Goal: Check status: Check status

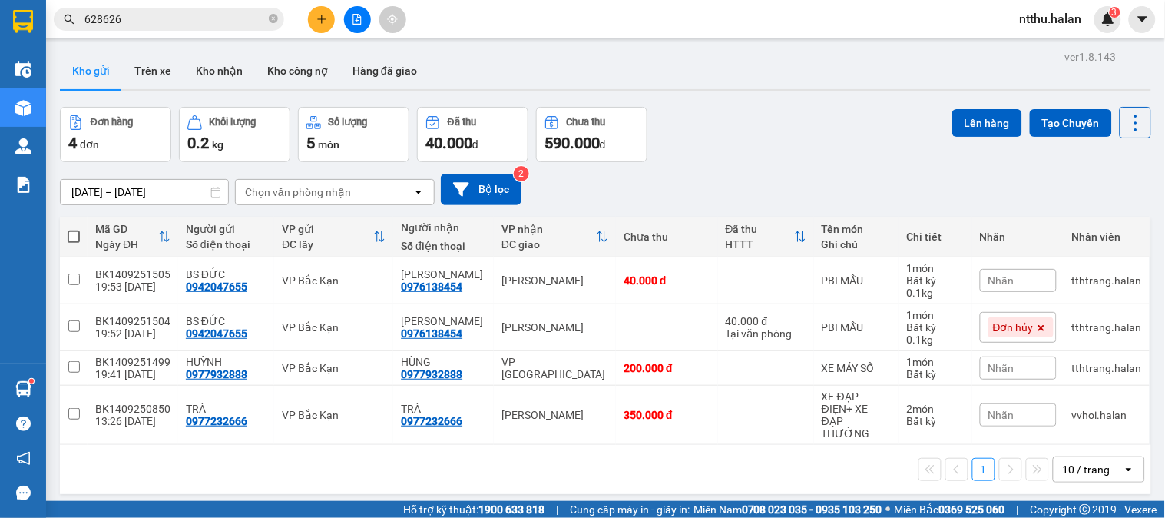
click at [279, 23] on span "628626" at bounding box center [169, 19] width 230 height 23
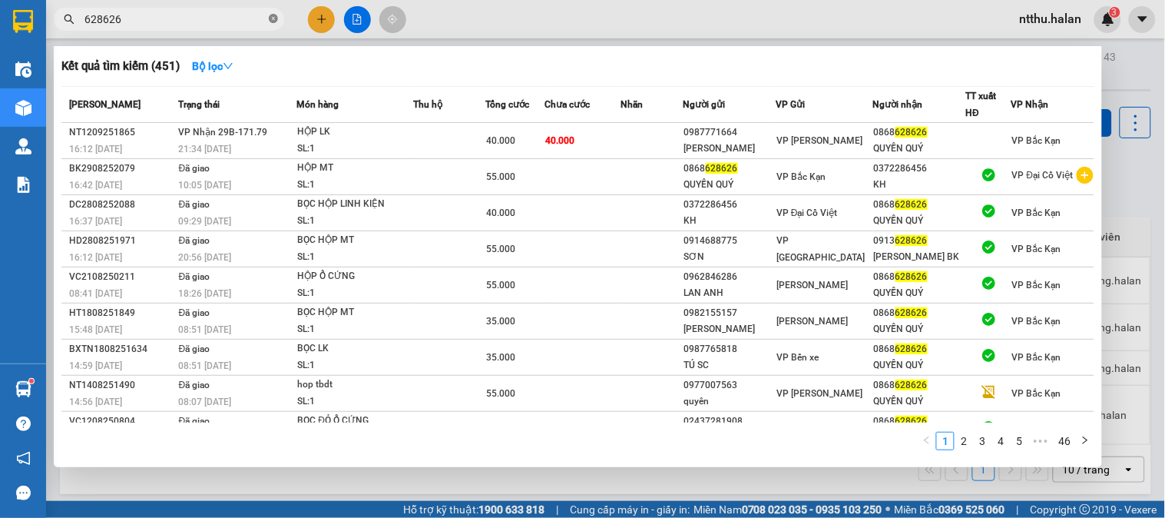
click at [271, 23] on icon "close-circle" at bounding box center [273, 18] width 9 height 9
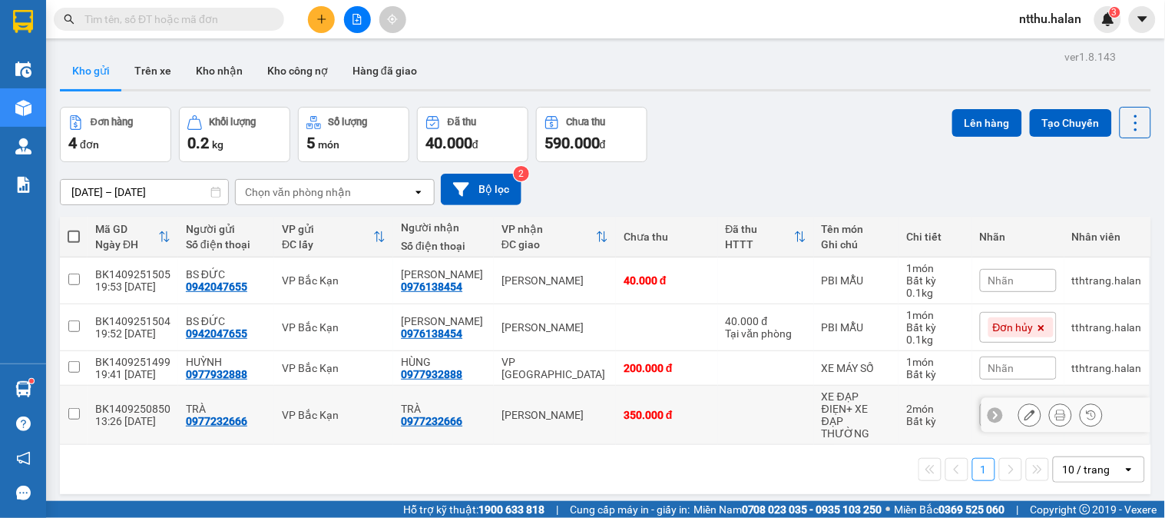
scroll to position [71, 0]
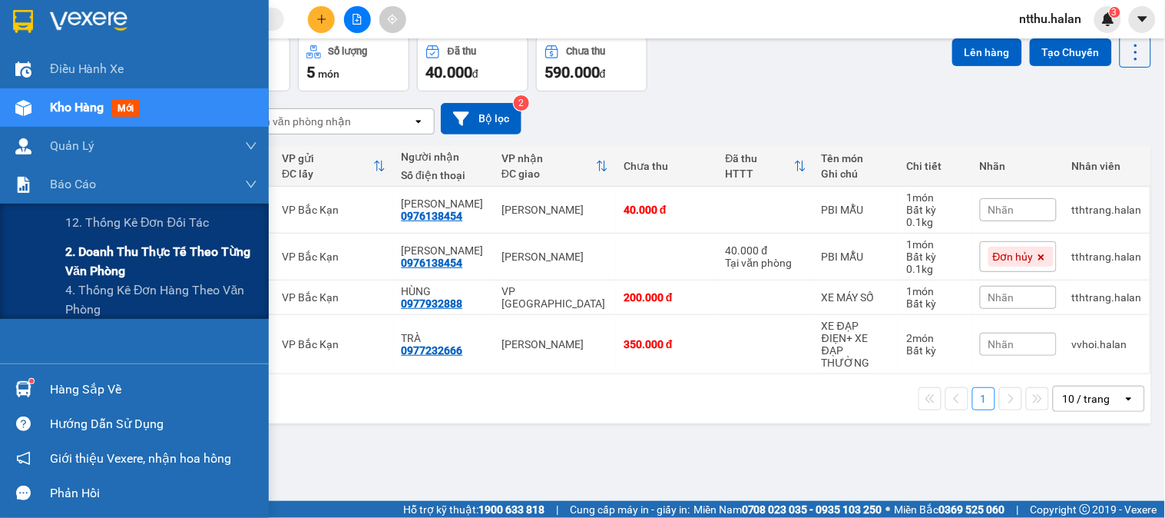
drag, startPoint x: 109, startPoint y: 257, endPoint x: 117, endPoint y: 263, distance: 10.4
click at [109, 258] on span "2. Doanh thu thực tế theo từng văn phòng" at bounding box center [161, 261] width 192 height 38
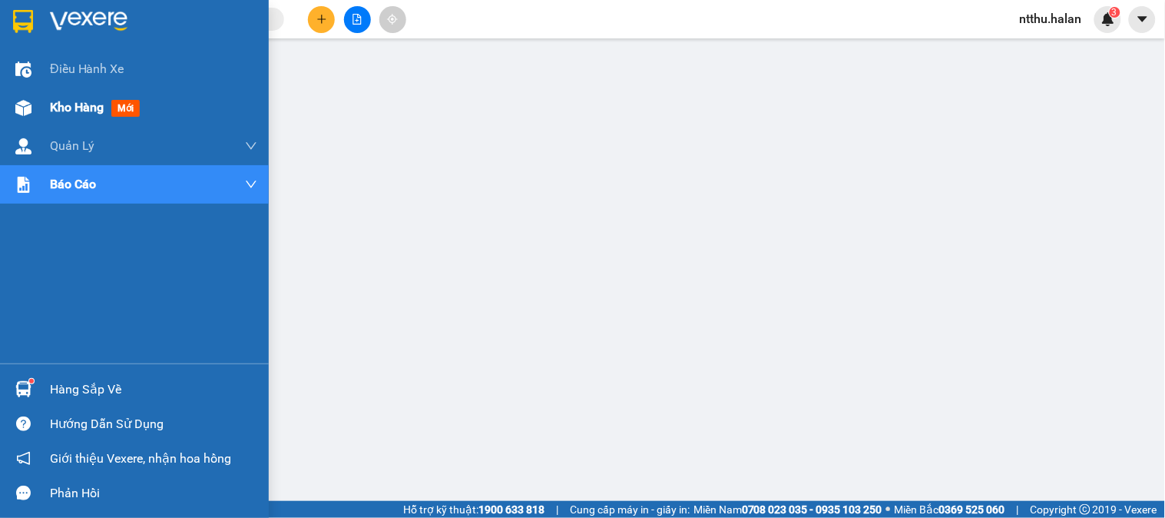
click at [31, 108] on img at bounding box center [23, 108] width 16 height 16
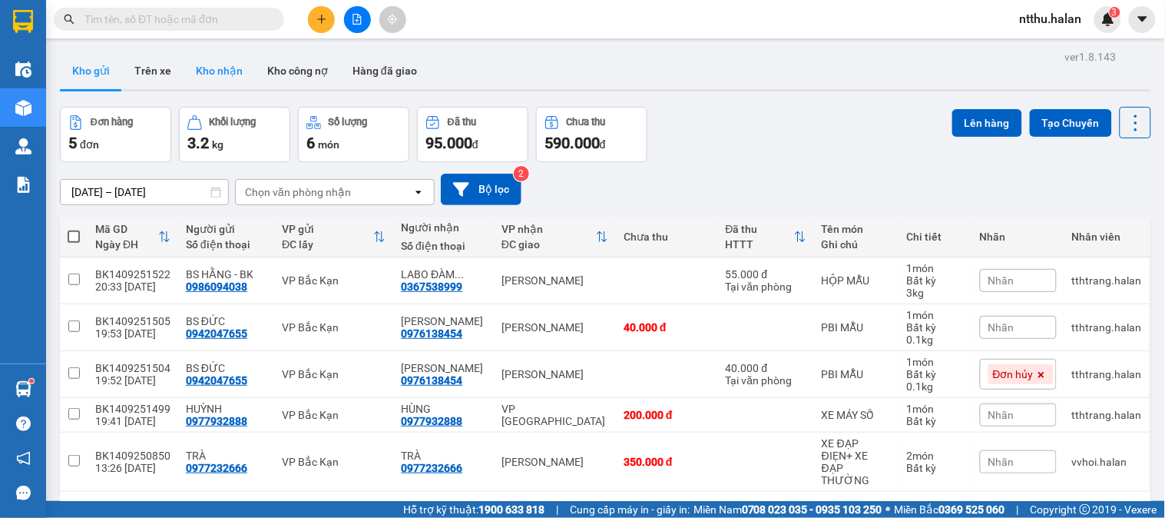
click at [232, 71] on button "Kho nhận" at bounding box center [219, 70] width 71 height 37
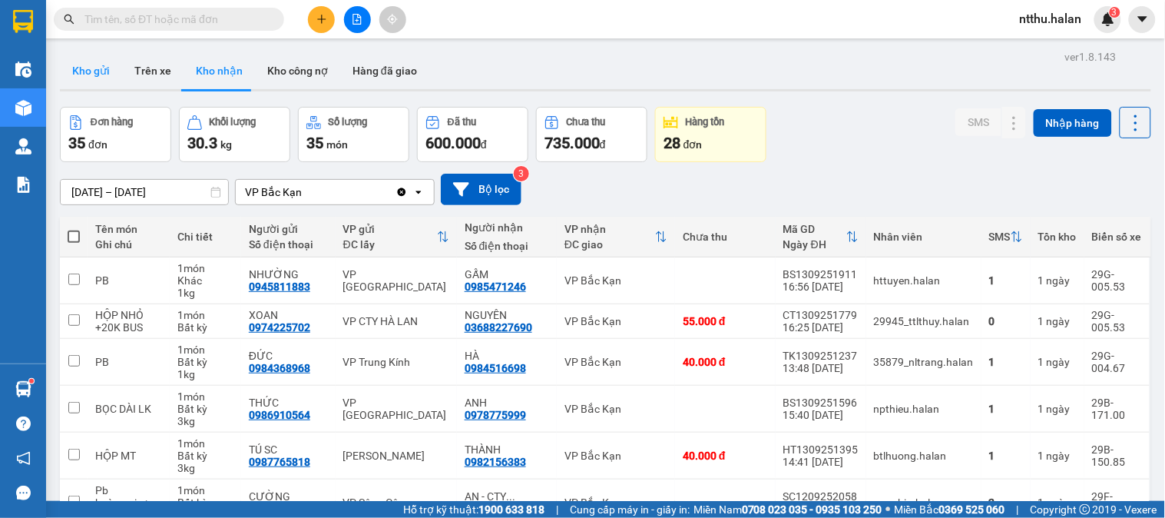
click at [94, 74] on button "Kho gửi" at bounding box center [91, 70] width 62 height 37
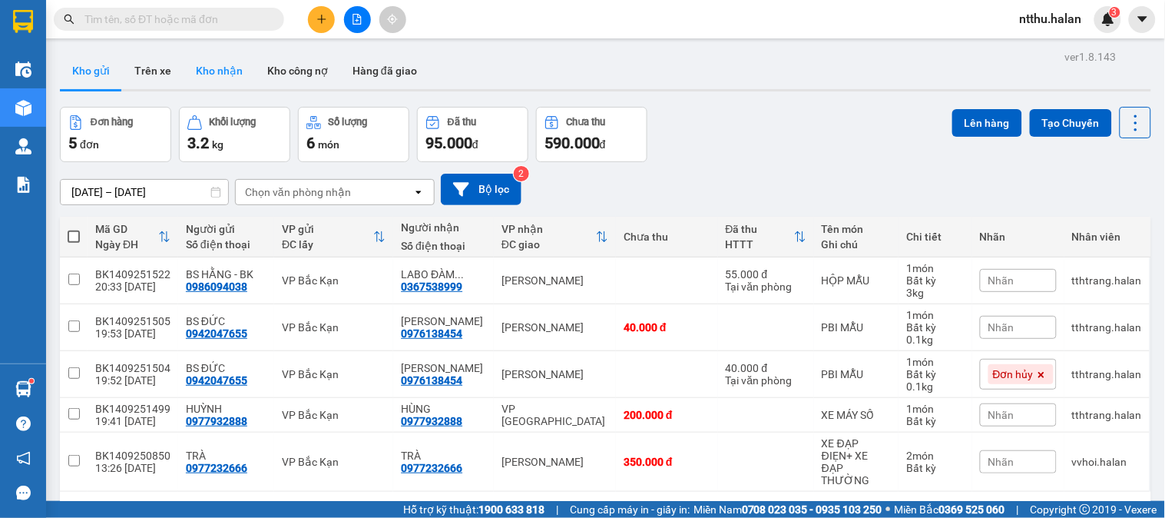
click at [218, 66] on button "Kho nhận" at bounding box center [219, 70] width 71 height 37
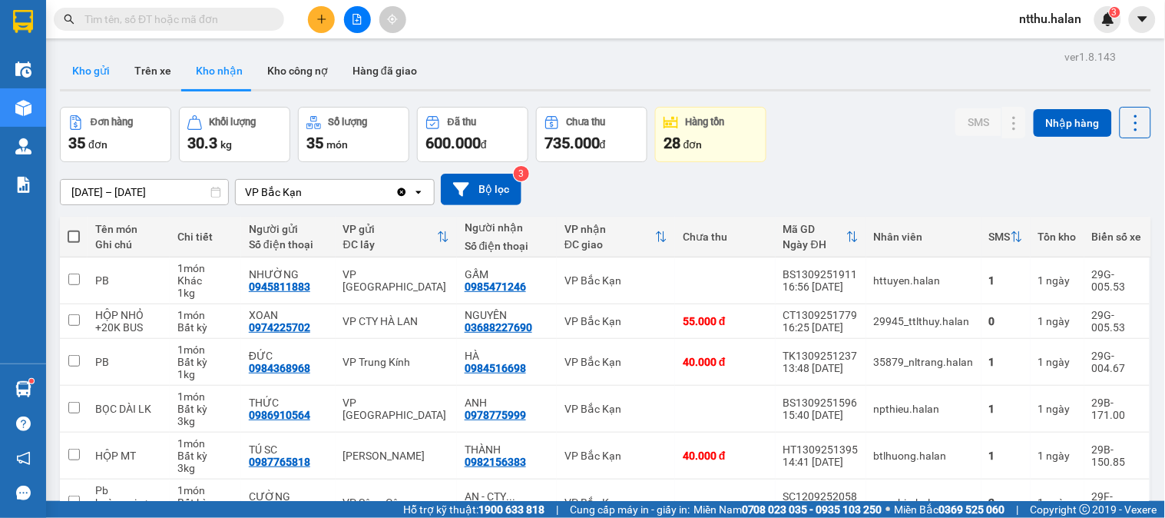
click at [107, 78] on button "Kho gửi" at bounding box center [91, 70] width 62 height 37
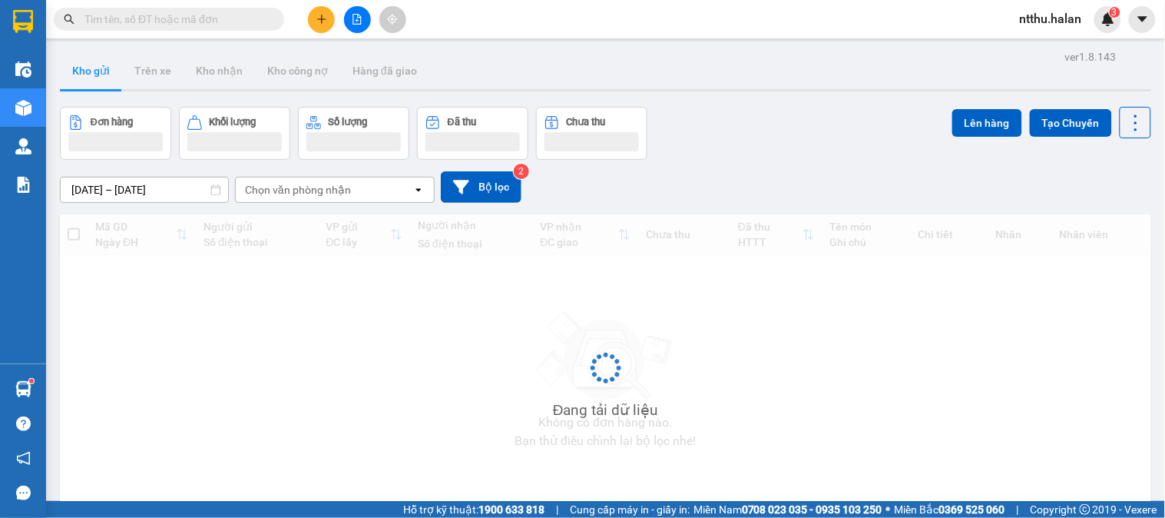
click at [107, 78] on button "Kho gửi" at bounding box center [91, 70] width 62 height 37
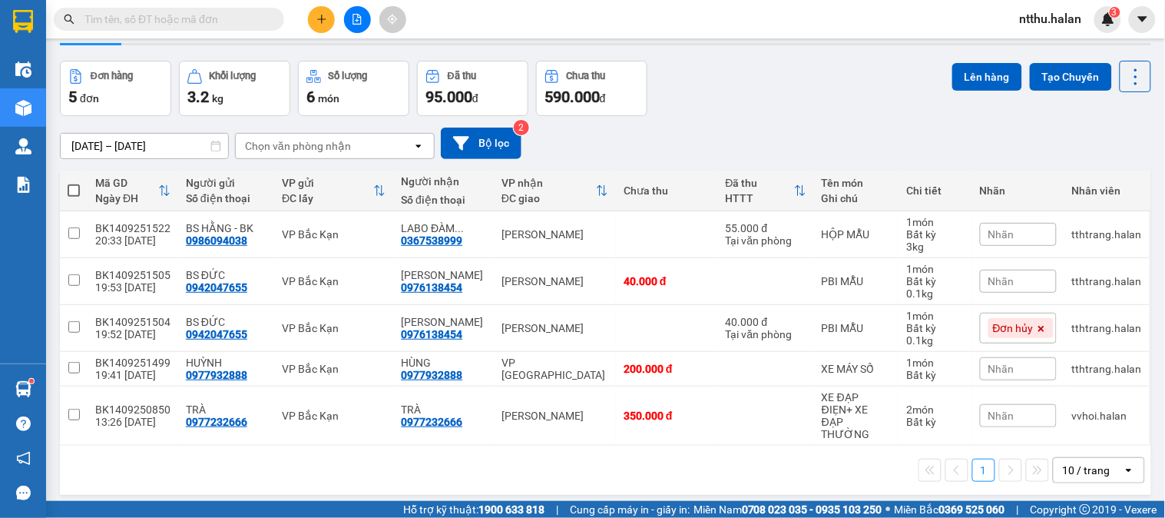
scroll to position [71, 0]
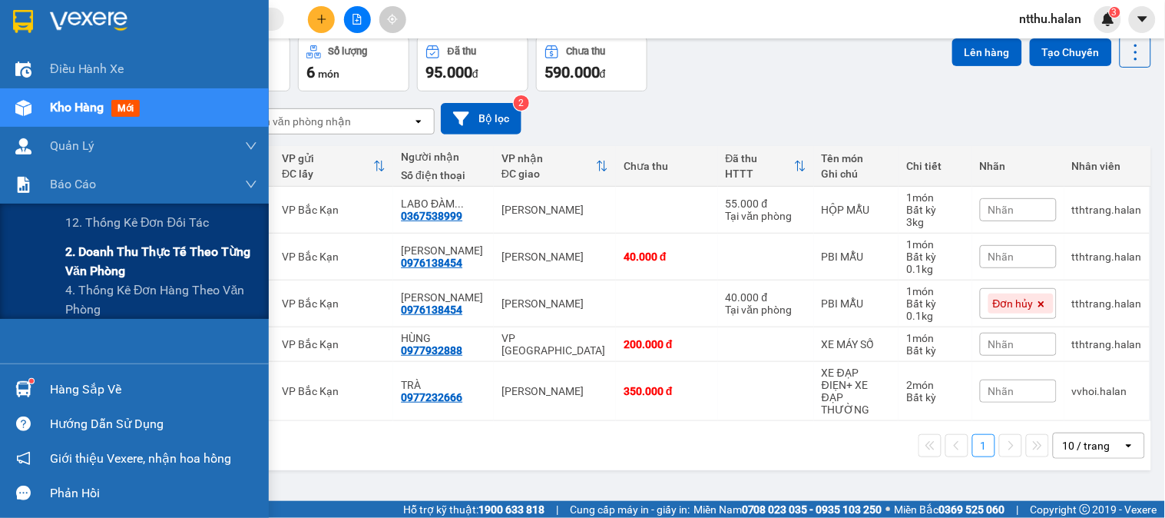
drag, startPoint x: 124, startPoint y: 255, endPoint x: 131, endPoint y: 253, distance: 7.8
click at [124, 255] on span "2. Doanh thu thực tế theo từng văn phòng" at bounding box center [161, 261] width 192 height 38
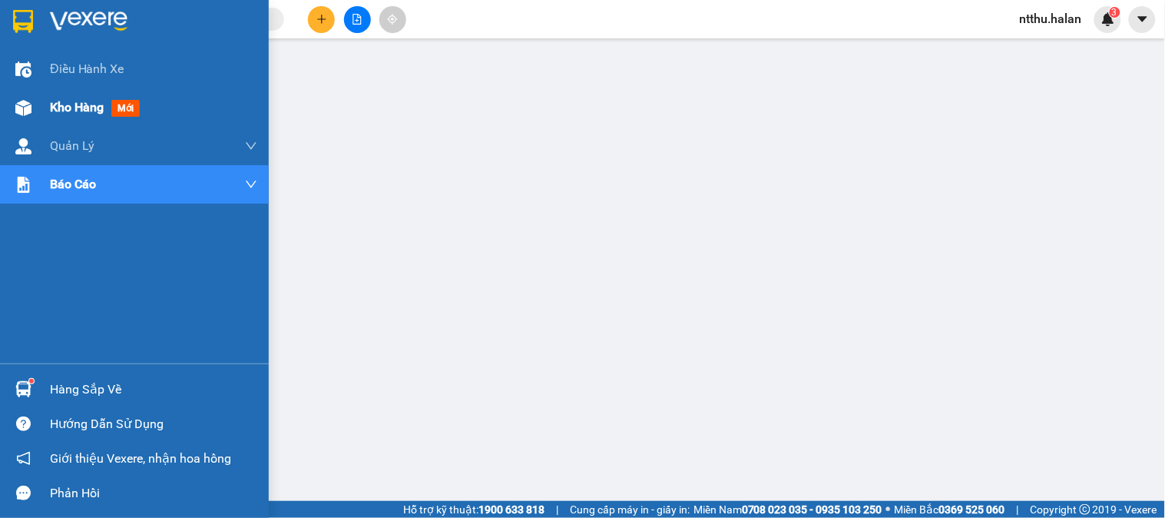
click at [35, 115] on div at bounding box center [23, 107] width 27 height 27
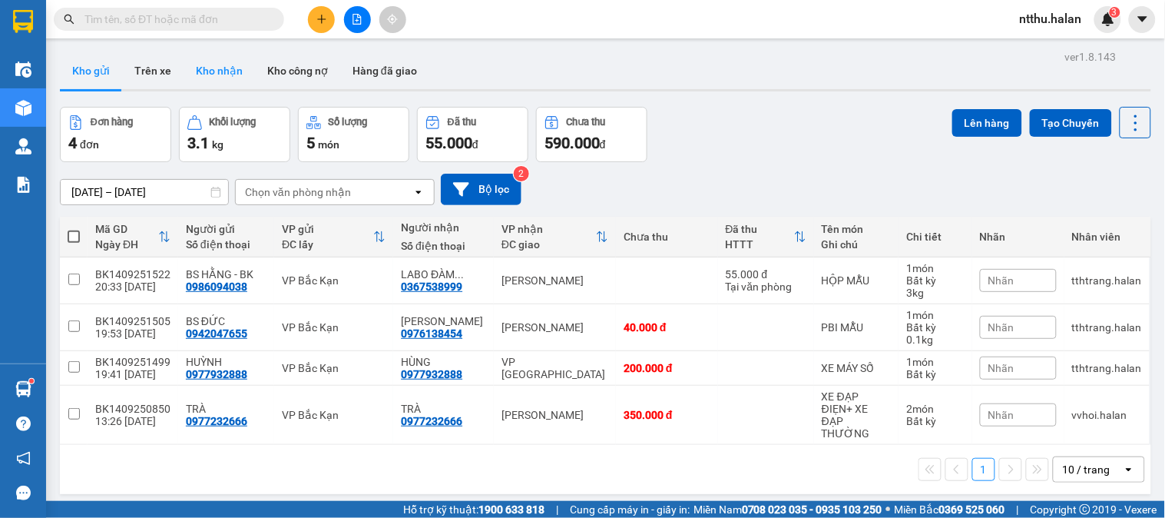
click at [223, 77] on button "Kho nhận" at bounding box center [219, 70] width 71 height 37
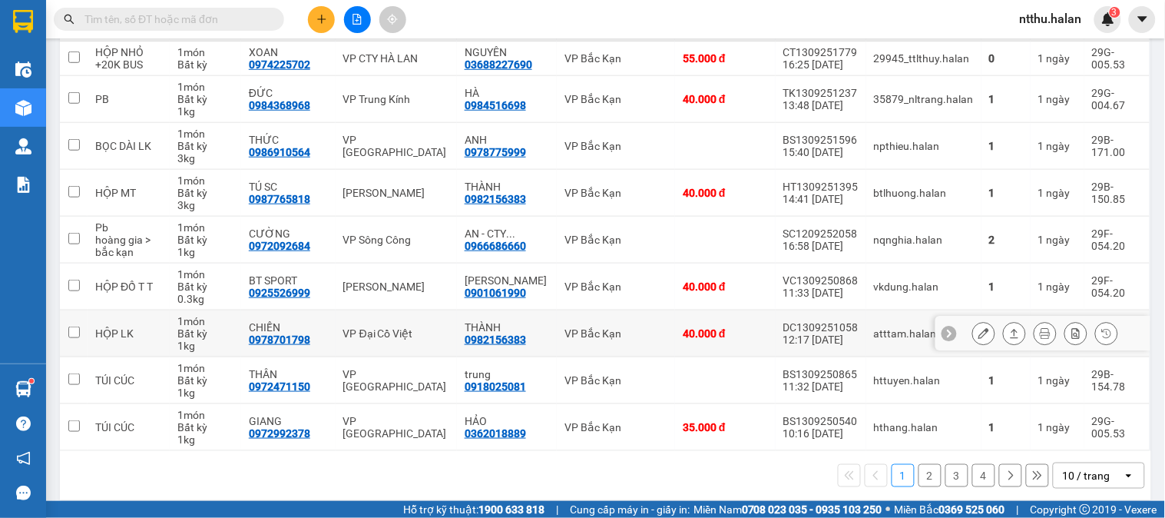
scroll to position [277, 0]
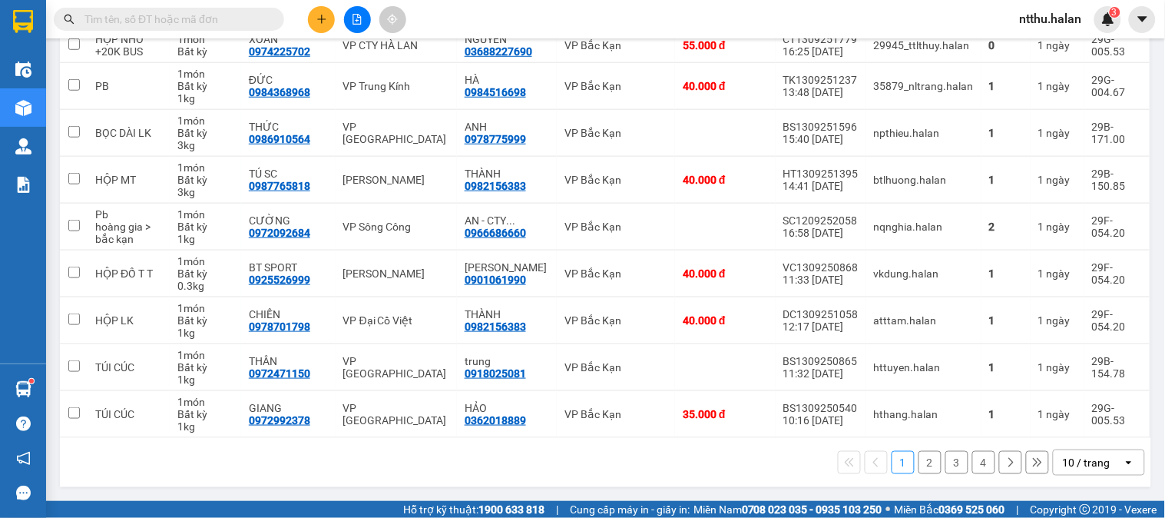
click at [1092, 470] on div "10 / trang" at bounding box center [1087, 462] width 69 height 25
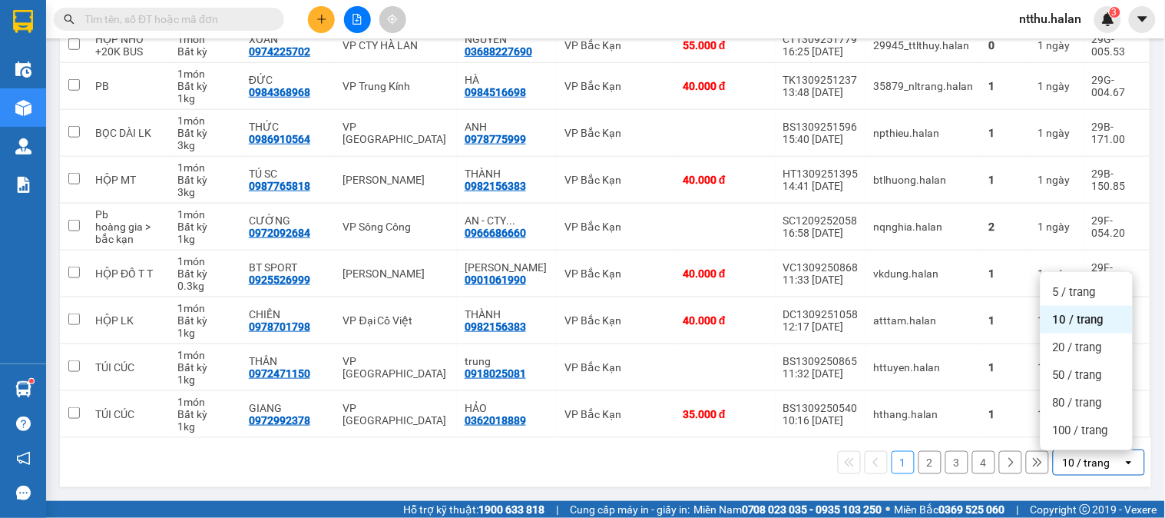
click at [1086, 432] on span "100 / trang" at bounding box center [1080, 429] width 55 height 15
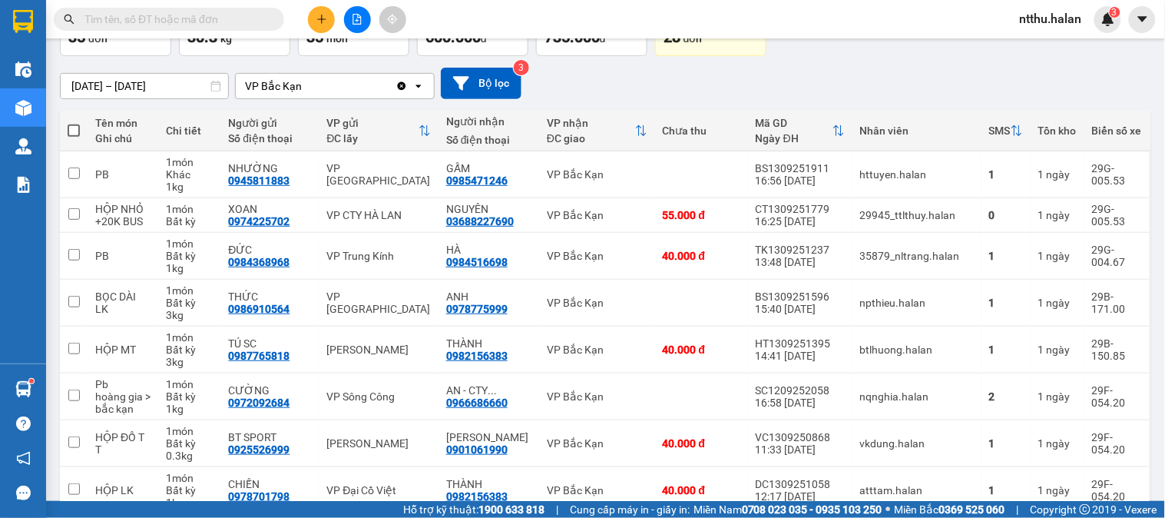
scroll to position [21, 0]
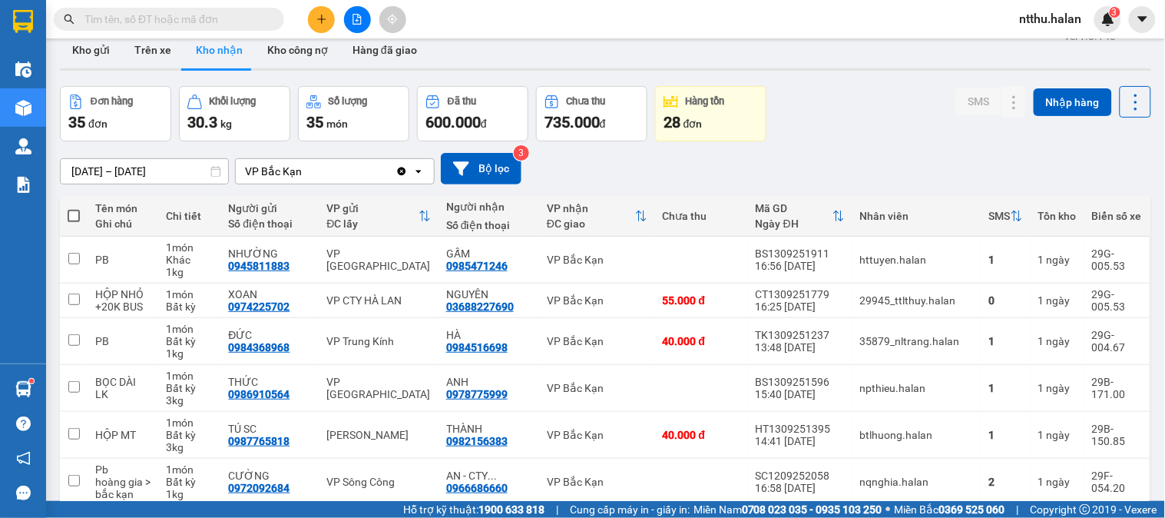
click at [230, 25] on input "text" at bounding box center [174, 19] width 181 height 17
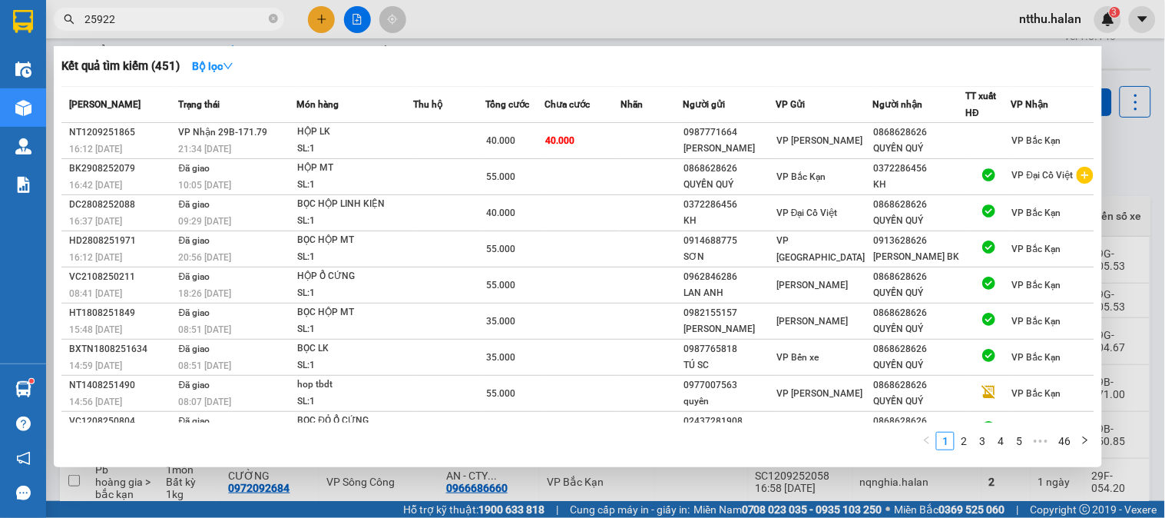
type input "259222"
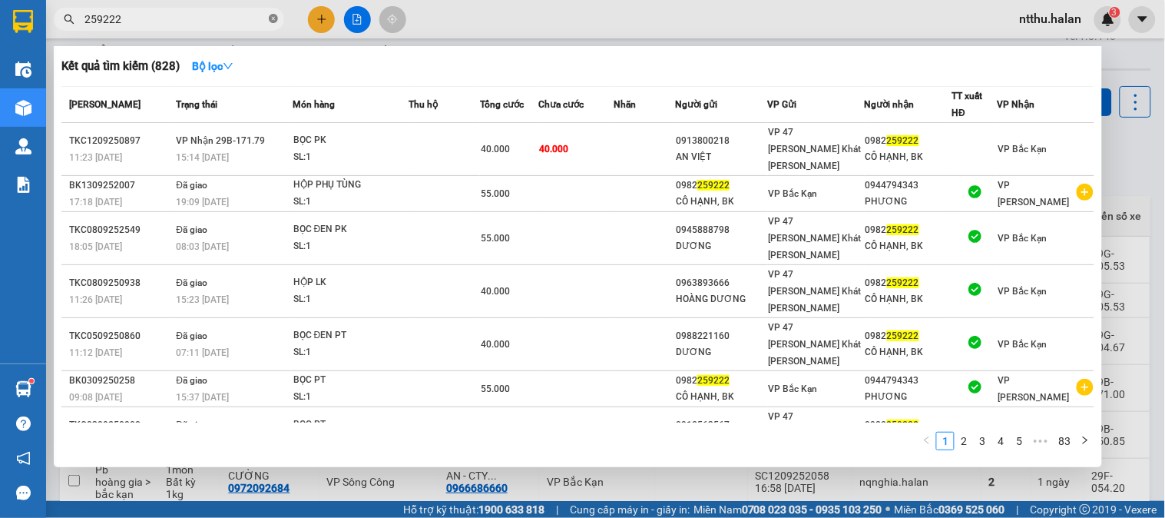
click at [273, 19] on icon "close-circle" at bounding box center [273, 18] width 9 height 9
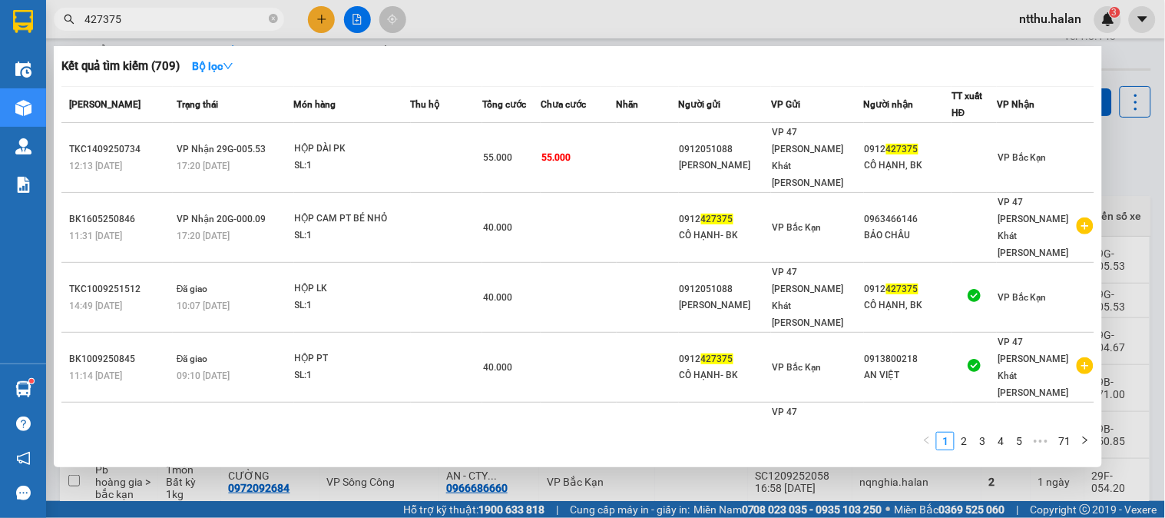
type input "427375"
click at [423, 487] on div at bounding box center [582, 259] width 1165 height 518
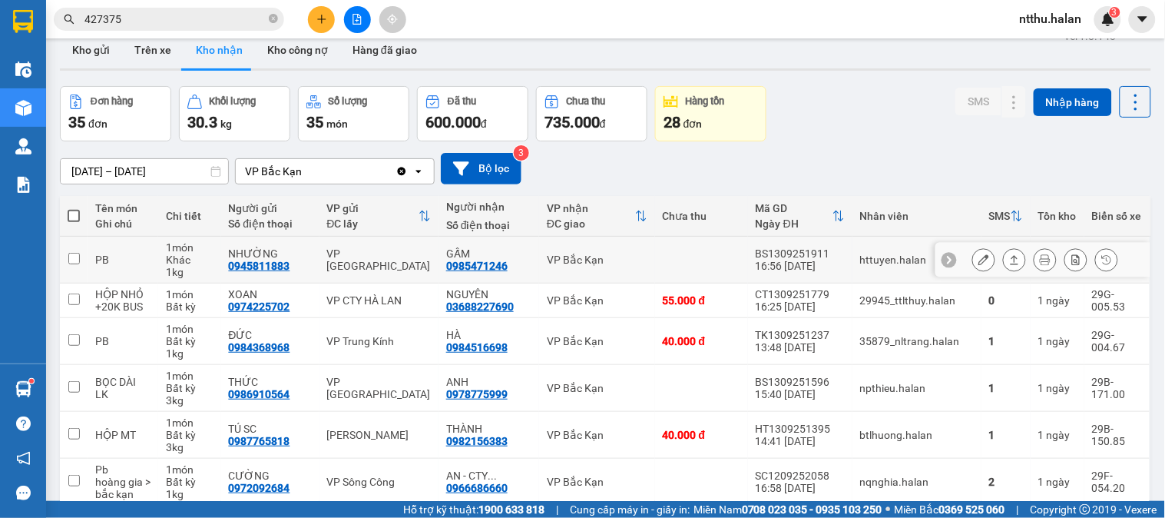
scroll to position [0, 0]
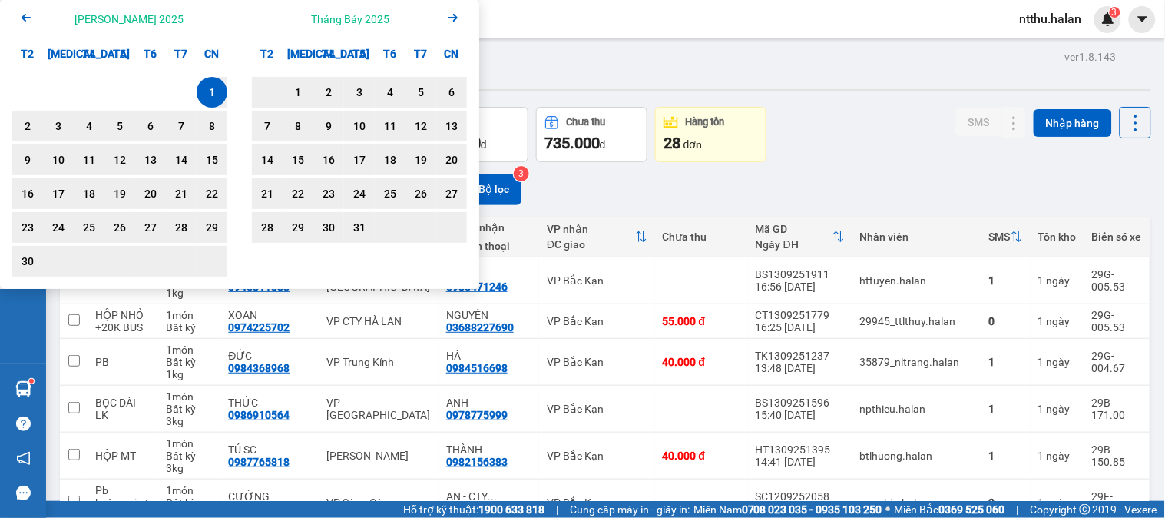
click at [454, 16] on icon "Arrow Right" at bounding box center [453, 17] width 18 height 18
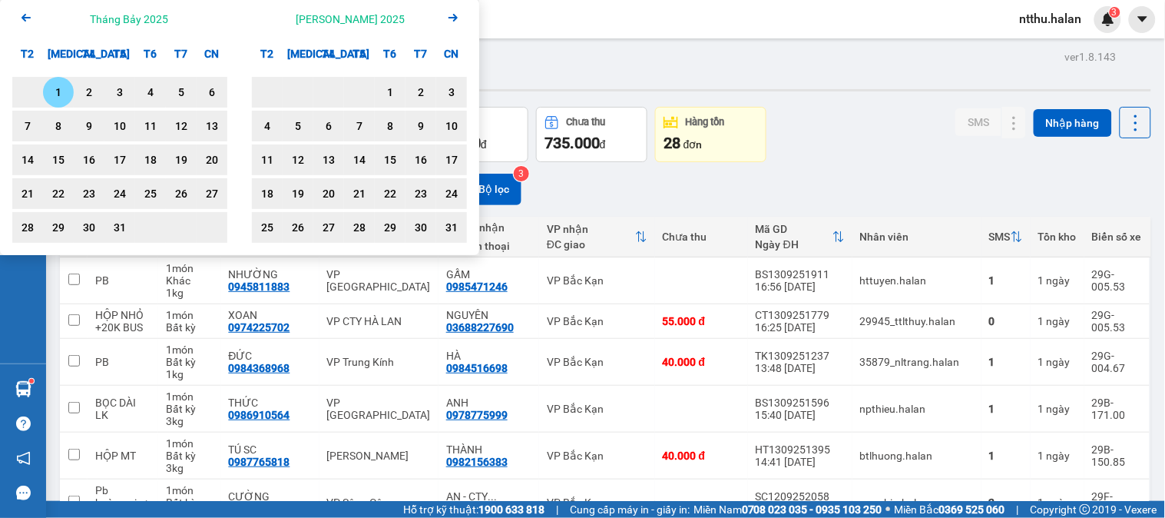
click at [454, 18] on icon "Arrow Right" at bounding box center [453, 17] width 18 height 18
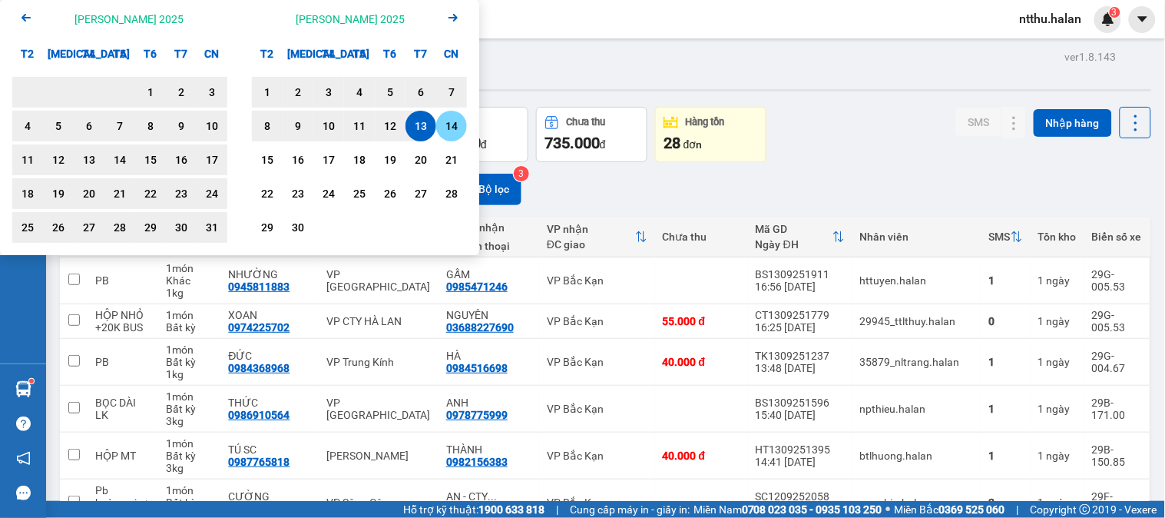
click at [448, 129] on div "14" at bounding box center [451, 126] width 21 height 18
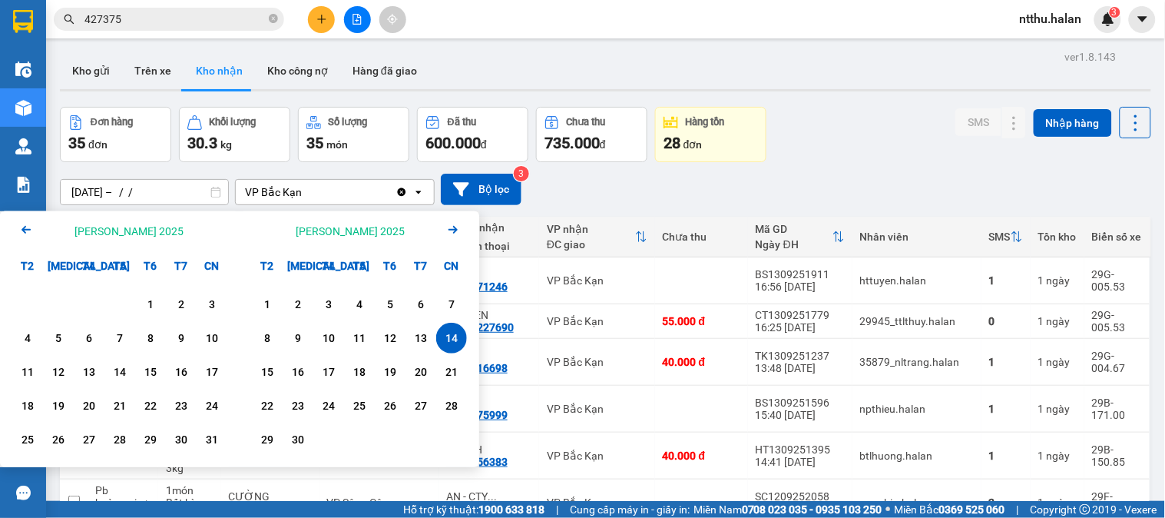
click at [459, 347] on div "14" at bounding box center [451, 338] width 21 height 18
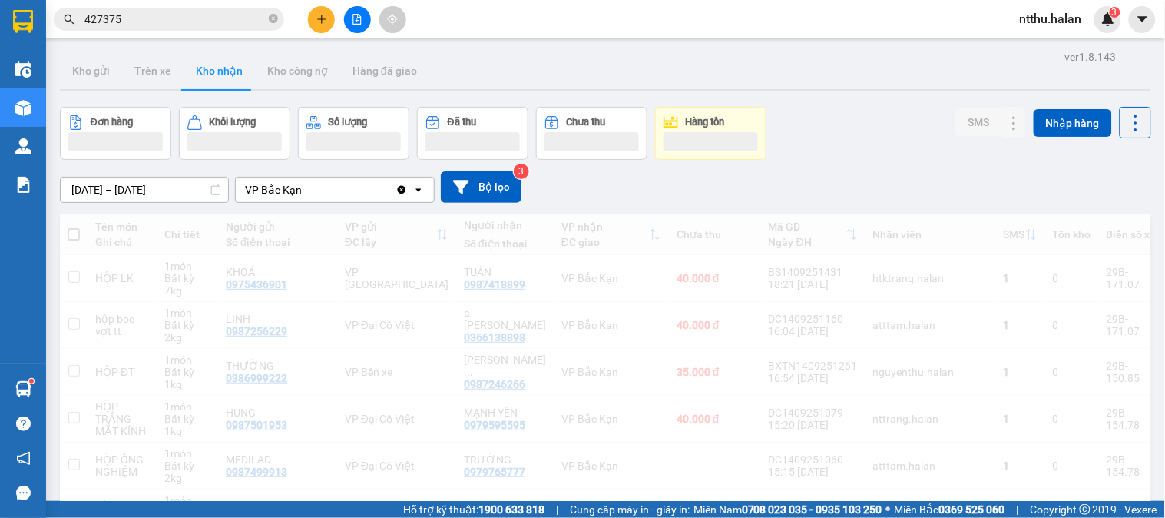
click at [177, 182] on input "[DATE] – [DATE]" at bounding box center [144, 189] width 167 height 25
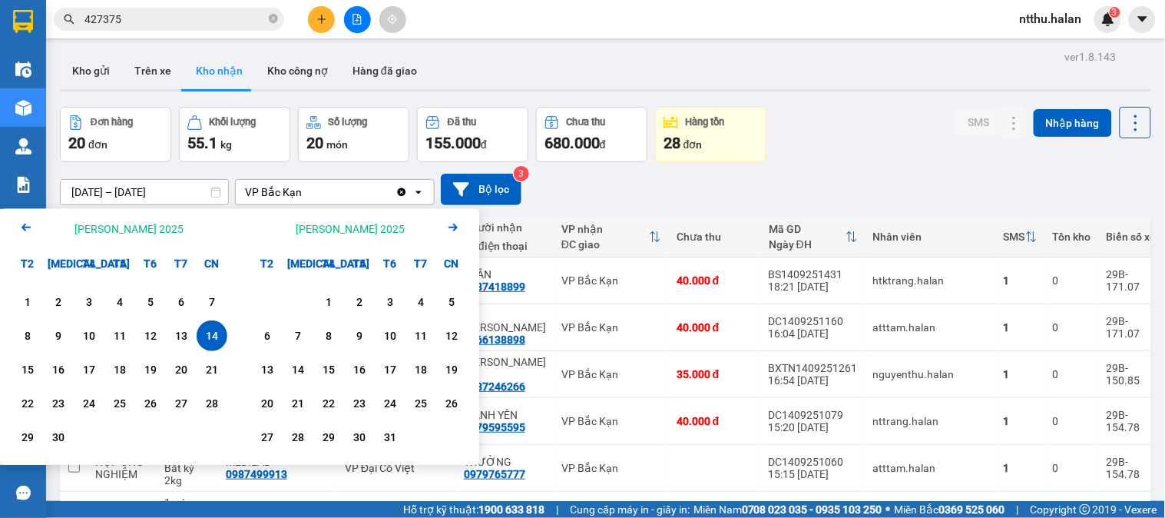
click at [25, 224] on icon "Previous month." at bounding box center [25, 227] width 9 height 8
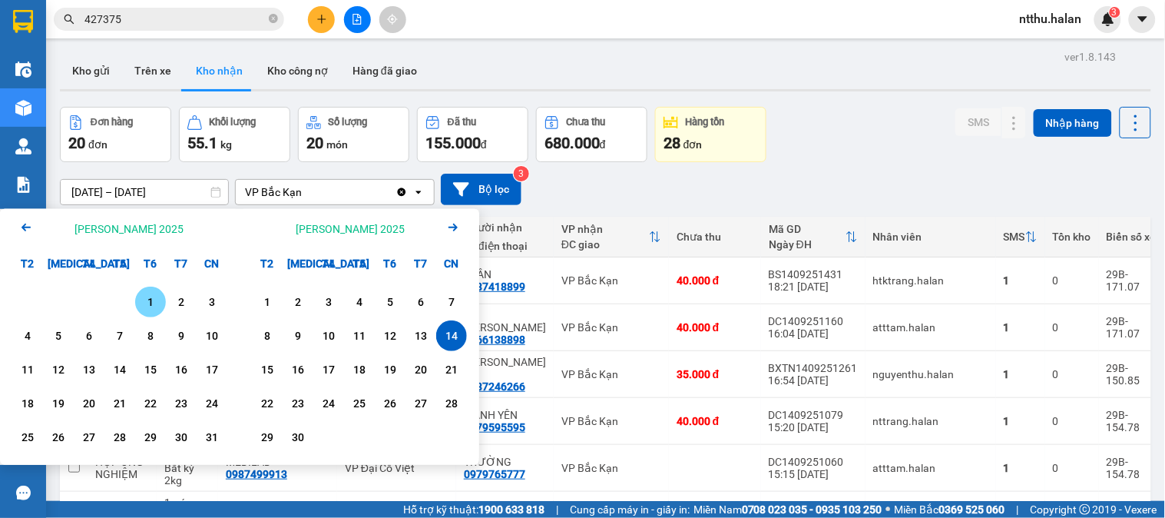
click at [25, 224] on icon "Previous month." at bounding box center [25, 227] width 9 height 8
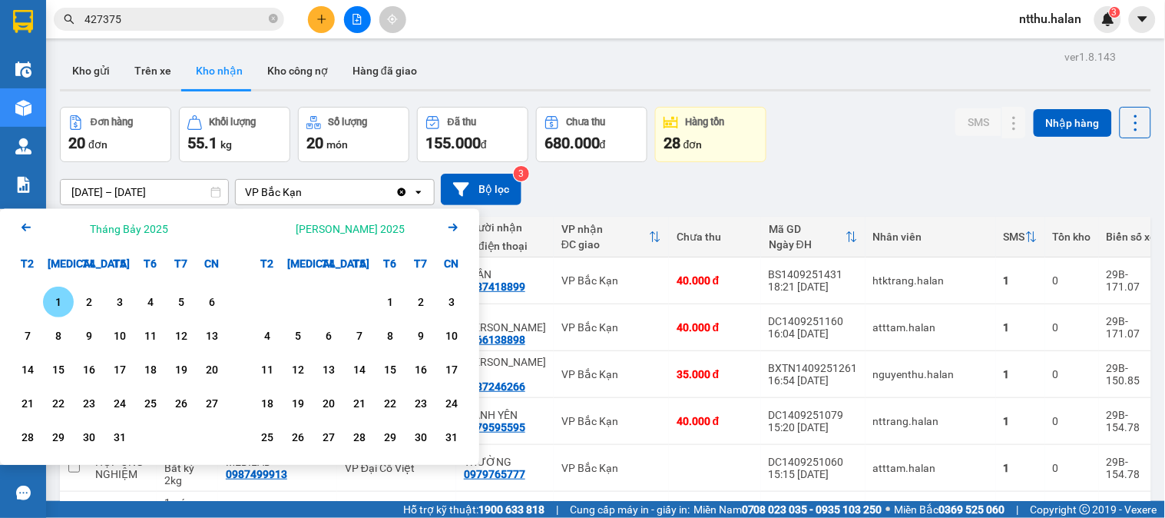
click at [55, 303] on div "1" at bounding box center [58, 302] width 21 height 18
click at [450, 227] on icon "Next month." at bounding box center [452, 227] width 9 height 8
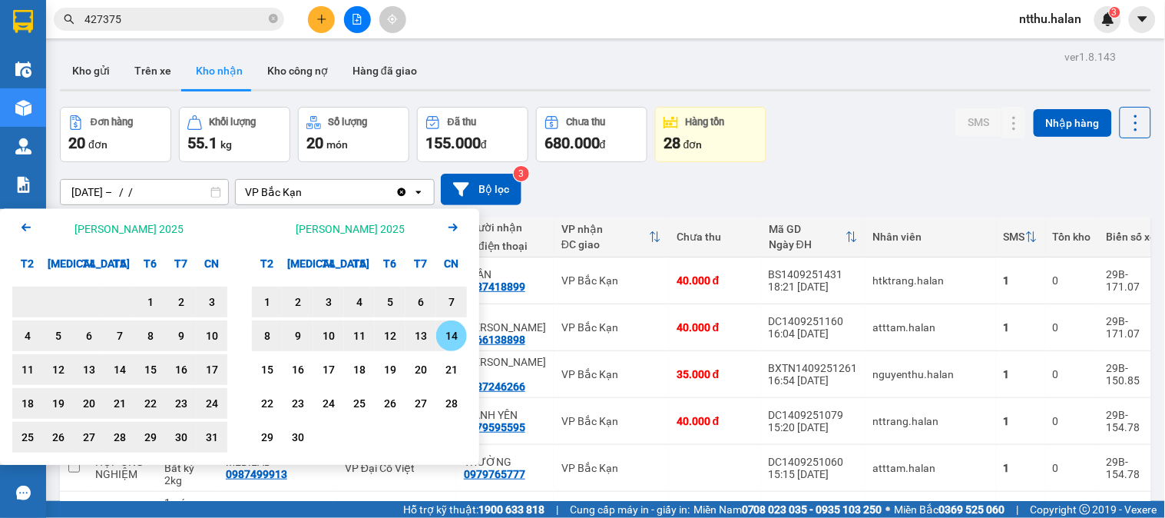
click at [450, 340] on div "14" at bounding box center [451, 335] width 21 height 18
type input "[DATE] – [DATE]"
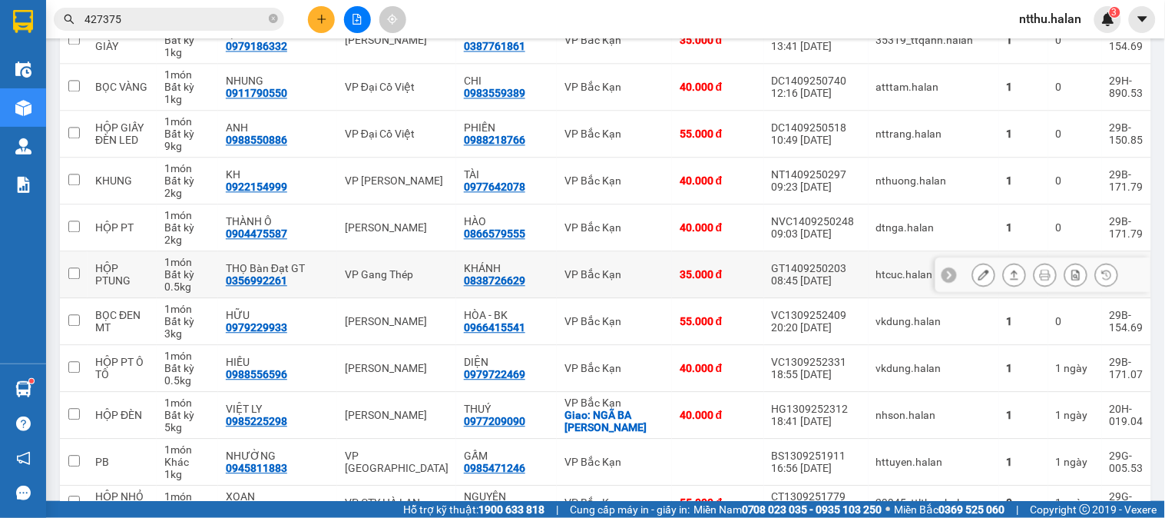
scroll to position [853, 0]
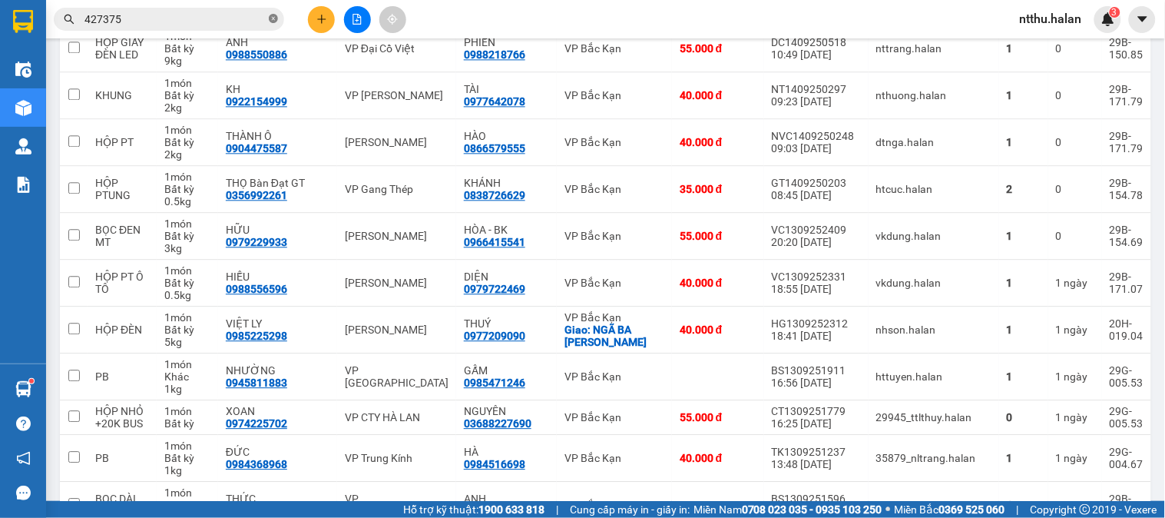
click at [275, 18] on icon "close-circle" at bounding box center [273, 18] width 9 height 9
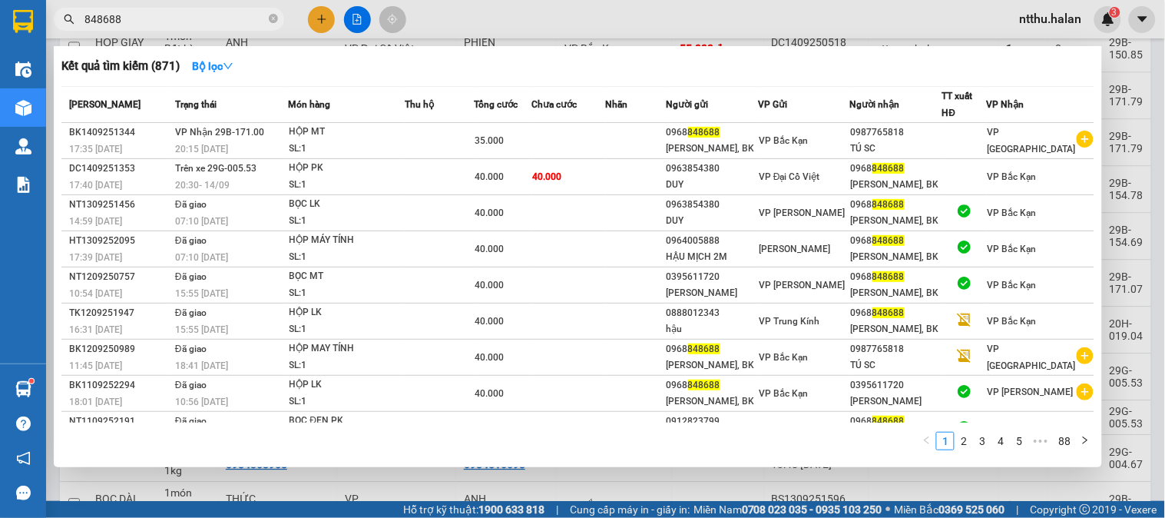
type input "848688"
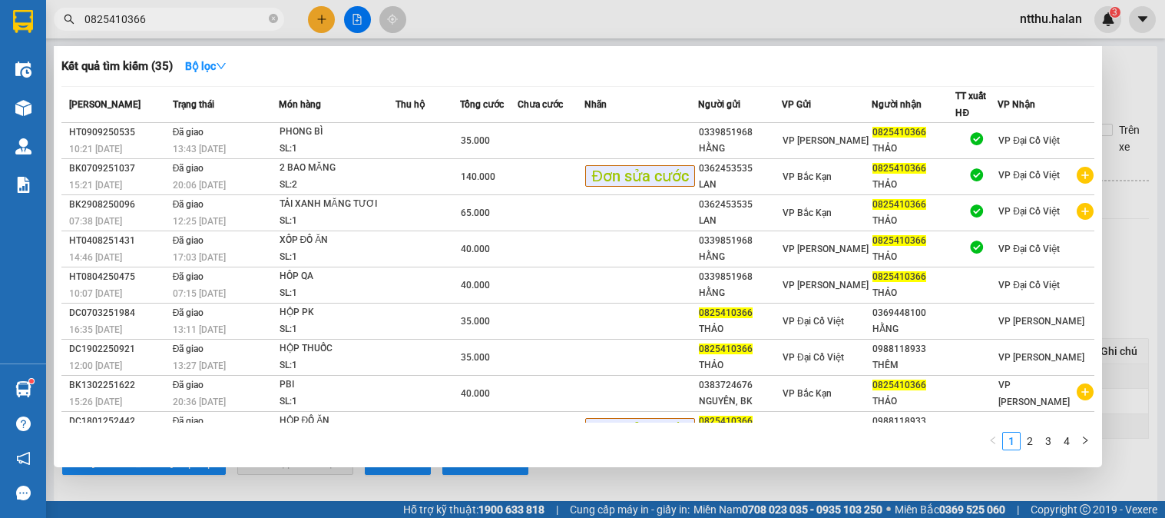
click at [272, 16] on icon "close-circle" at bounding box center [273, 18] width 9 height 9
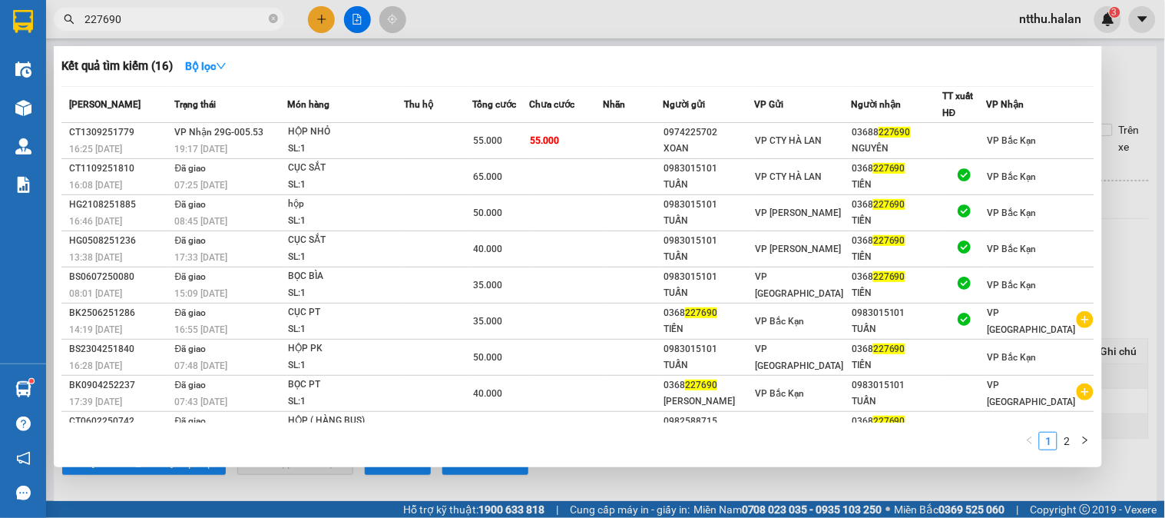
type input "227690"
